Goal: Task Accomplishment & Management: Manage account settings

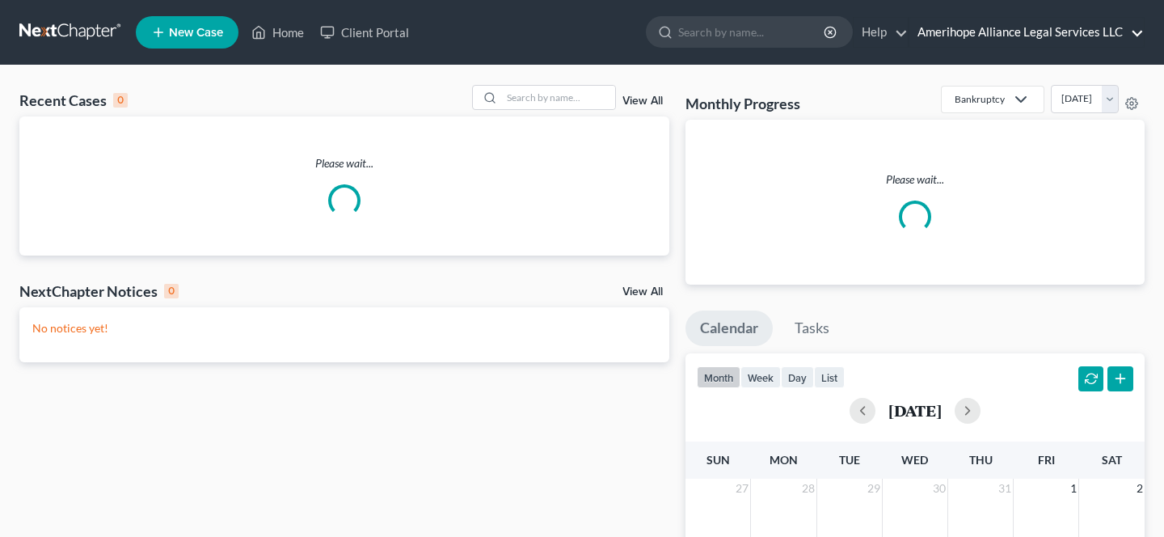
click at [1072, 41] on link "Amerihope Alliance Legal Services LLC" at bounding box center [1026, 32] width 234 height 29
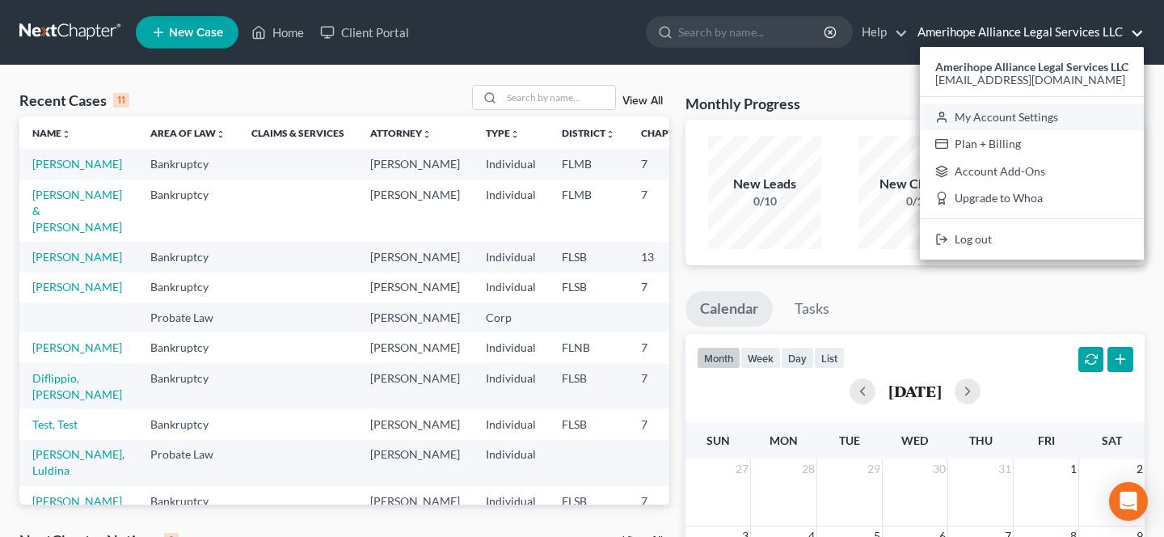
click at [1026, 111] on link "My Account Settings" at bounding box center [1032, 116] width 224 height 27
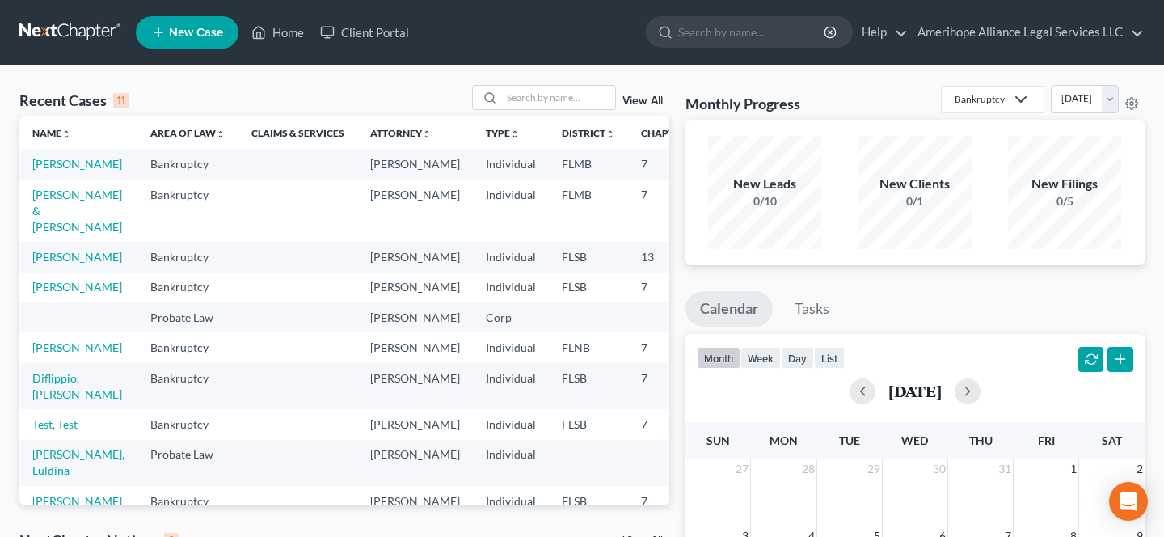
select select "17"
select select "24"
select select "9"
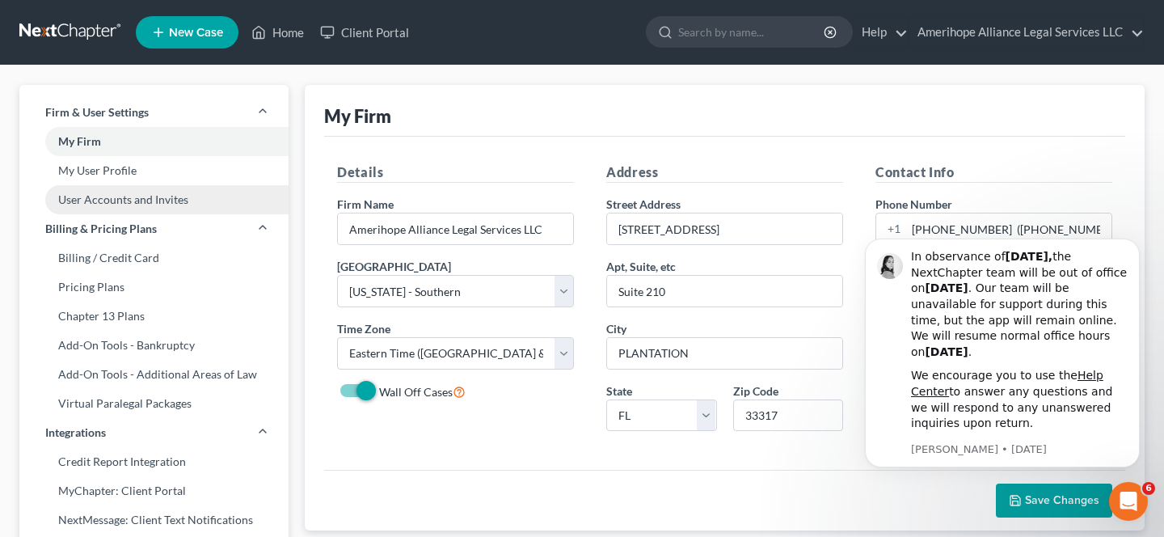
click at [152, 200] on link "User Accounts and Invites" at bounding box center [153, 199] width 269 height 29
select select "0"
select select "1"
select select "2"
select select "1"
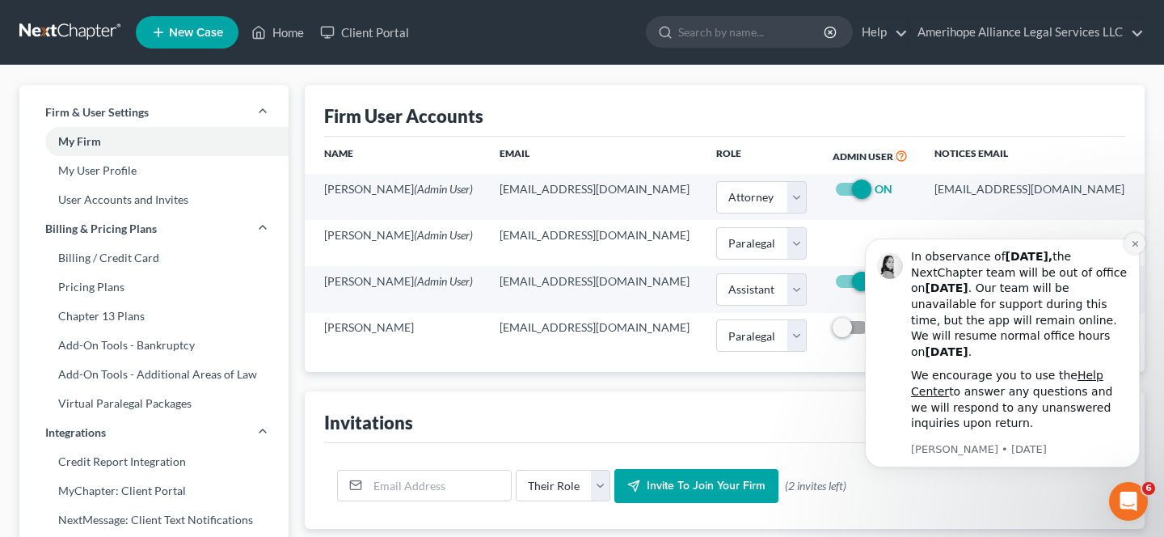
click at [1131, 238] on button "Dismiss notification" at bounding box center [1134, 243] width 21 height 21
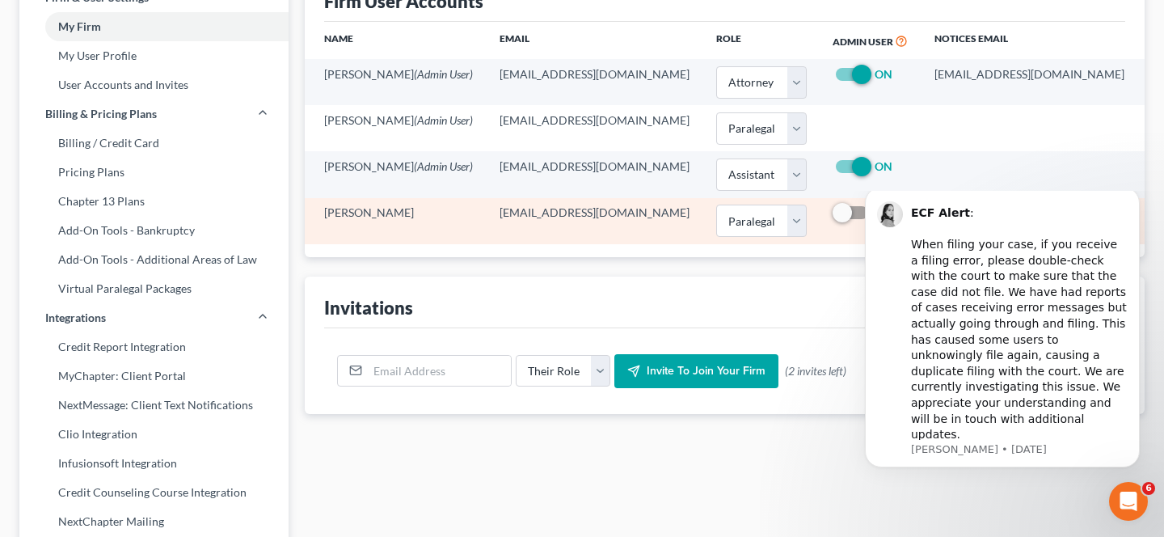
scroll to position [116, 0]
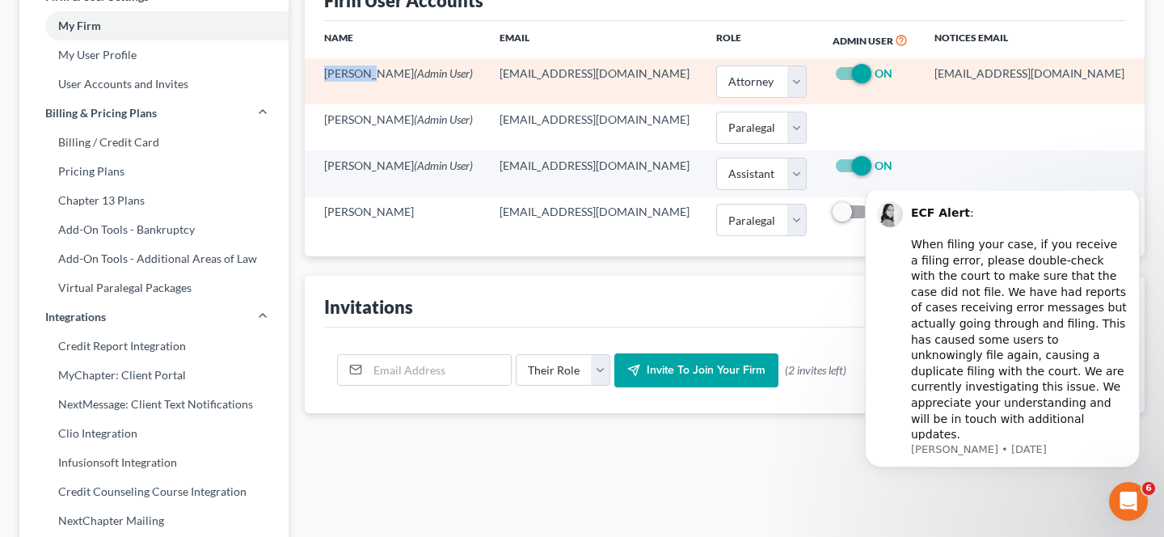
drag, startPoint x: 324, startPoint y: 75, endPoint x: 366, endPoint y: 74, distance: 42.0
click at [366, 74] on td "[PERSON_NAME] (Admin User)" at bounding box center [396, 81] width 182 height 46
copy td "[PERSON_NAME]"
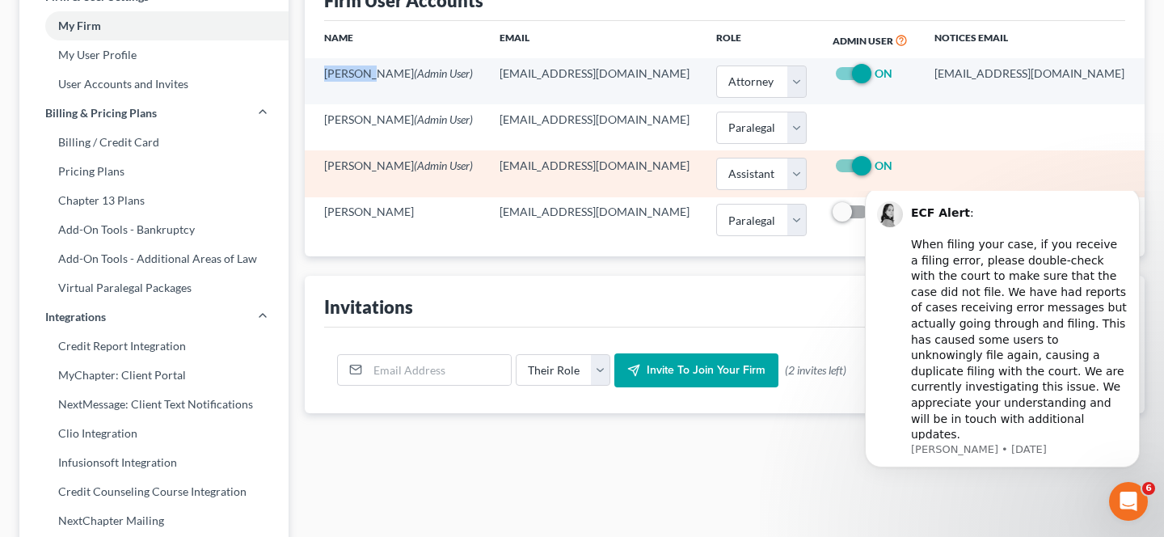
drag, startPoint x: 325, startPoint y: 166, endPoint x: 424, endPoint y: 166, distance: 98.6
click at [424, 166] on td "[PERSON_NAME] (Admin User)" at bounding box center [396, 173] width 182 height 46
copy td "[PERSON_NAME]"
